Goal: Task Accomplishment & Management: Manage account settings

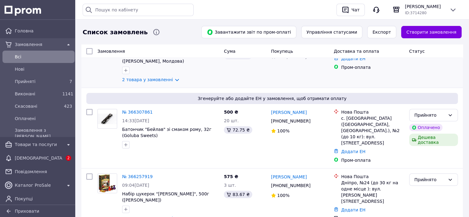
scroll to position [93, 0]
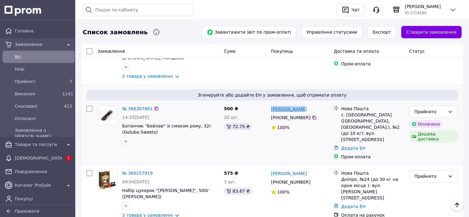
drag, startPoint x: 303, startPoint y: 99, endPoint x: 271, endPoint y: 97, distance: 31.8
click at [271, 105] on div "[PERSON_NAME]" at bounding box center [299, 109] width 59 height 8
copy link "[PERSON_NAME]"
click at [312, 115] on icon at bounding box center [314, 117] width 5 height 5
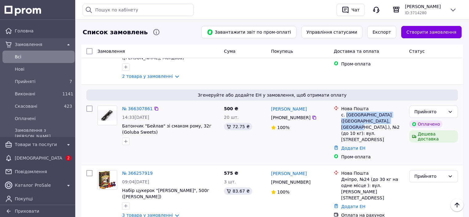
drag, startPoint x: 387, startPoint y: 111, endPoint x: 345, endPoint y: 103, distance: 42.6
click at [345, 112] on div "с. [GEOGRAPHIC_DATA] ([GEOGRAPHIC_DATA], [GEOGRAPHIC_DATA].), №2 (до 10 кг): ву…" at bounding box center [372, 127] width 63 height 31
copy div "Княжичі ([GEOGRAPHIC_DATA], [GEOGRAPHIC_DATA].), №2"
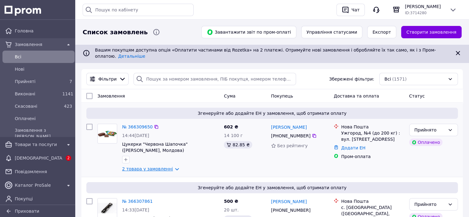
click at [147, 166] on link "2 товара у замовленні" at bounding box center [147, 168] width 51 height 5
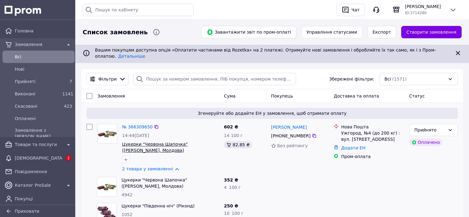
scroll to position [31, 0]
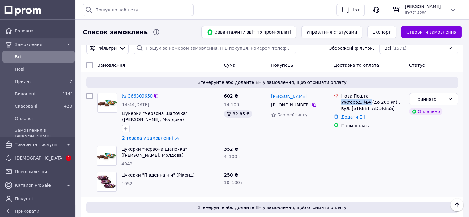
drag, startPoint x: 369, startPoint y: 97, endPoint x: 340, endPoint y: 98, distance: 29.6
click at [340, 98] on div "Нова Пошта Ужгород, №4 (до 200 кг) : вул. [STREET_ADDRESS]" at bounding box center [372, 102] width 65 height 19
copy div "Ужгород, №4"
drag, startPoint x: 303, startPoint y: 93, endPoint x: 272, endPoint y: 93, distance: 31.2
click at [272, 93] on div "[PERSON_NAME]" at bounding box center [299, 96] width 59 height 8
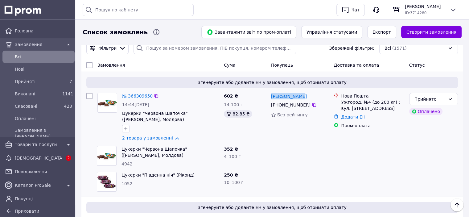
copy link "[PERSON_NAME]"
click at [312, 103] on icon at bounding box center [314, 105] width 4 height 4
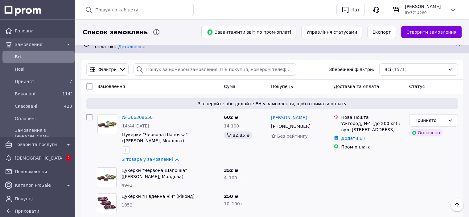
scroll to position [0, 0]
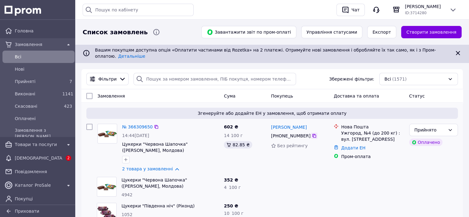
click at [312, 133] on icon at bounding box center [314, 135] width 5 height 5
click at [155, 125] on icon at bounding box center [157, 127] width 4 height 4
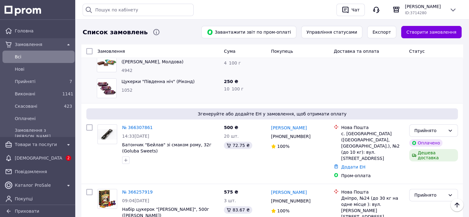
scroll to position [154, 0]
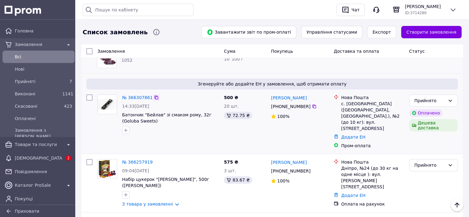
click at [155, 96] on icon at bounding box center [157, 98] width 4 height 4
click at [312, 105] on icon at bounding box center [314, 107] width 4 height 4
click at [155, 96] on icon at bounding box center [157, 98] width 4 height 4
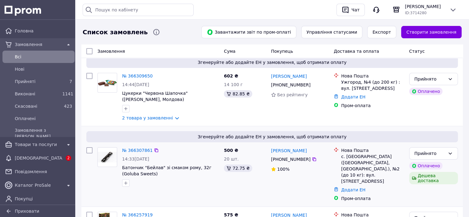
scroll to position [62, 0]
